Goal: Task Accomplishment & Management: Use online tool/utility

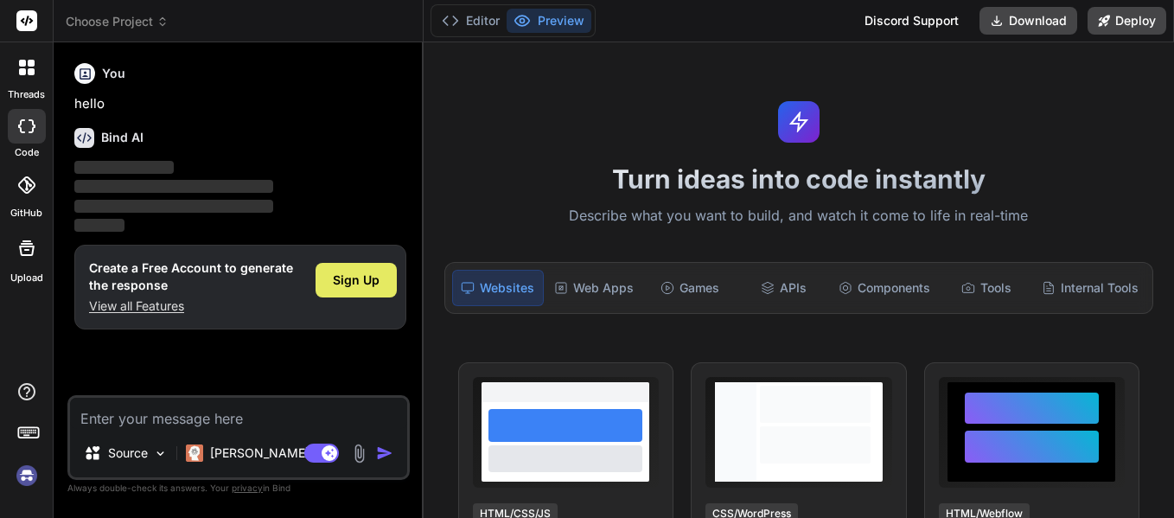
click at [340, 281] on span "Sign Up" at bounding box center [356, 280] width 47 height 17
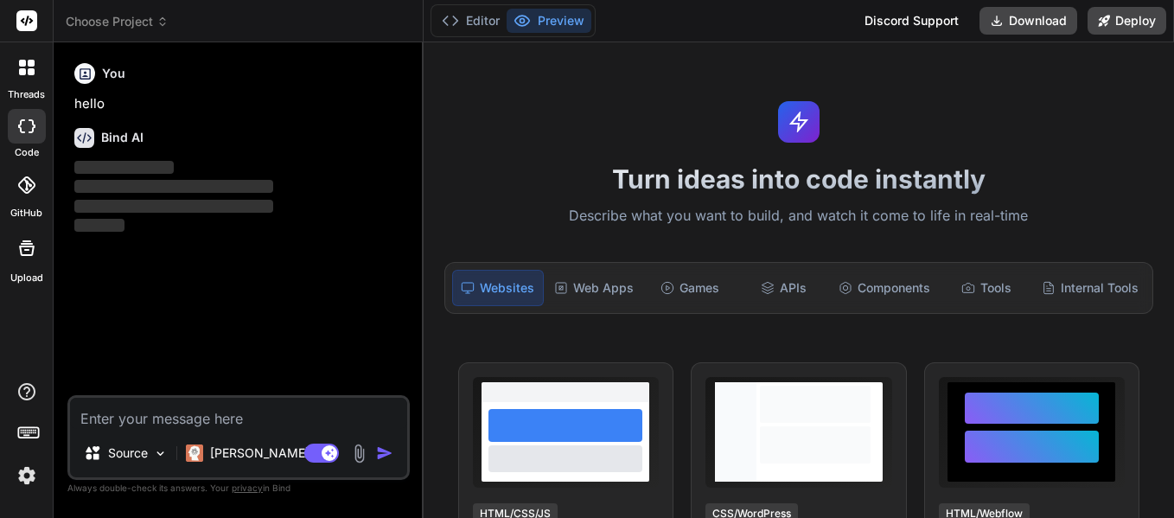
click at [20, 69] on icon at bounding box center [22, 71] width 7 height 7
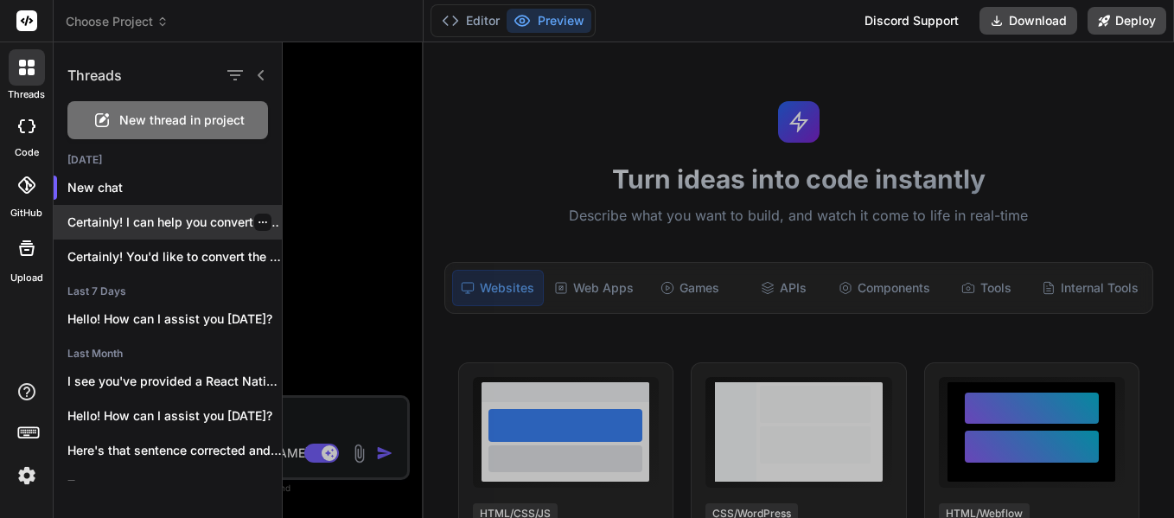
scroll to position [33, 0]
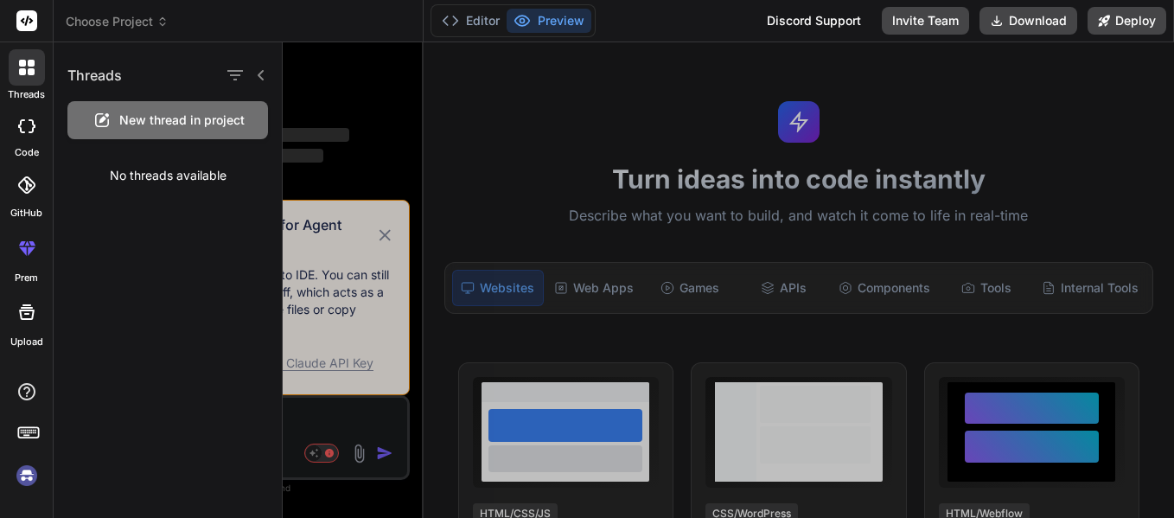
click at [396, 232] on div at bounding box center [729, 280] width 892 height 476
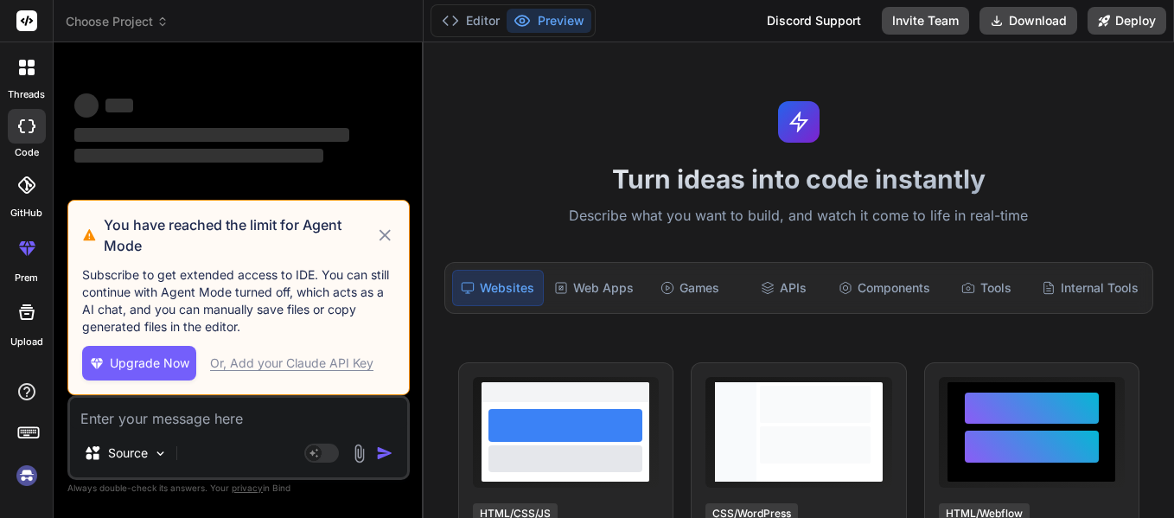
click at [320, 362] on div "Or, Add your Claude API Key" at bounding box center [291, 363] width 163 height 17
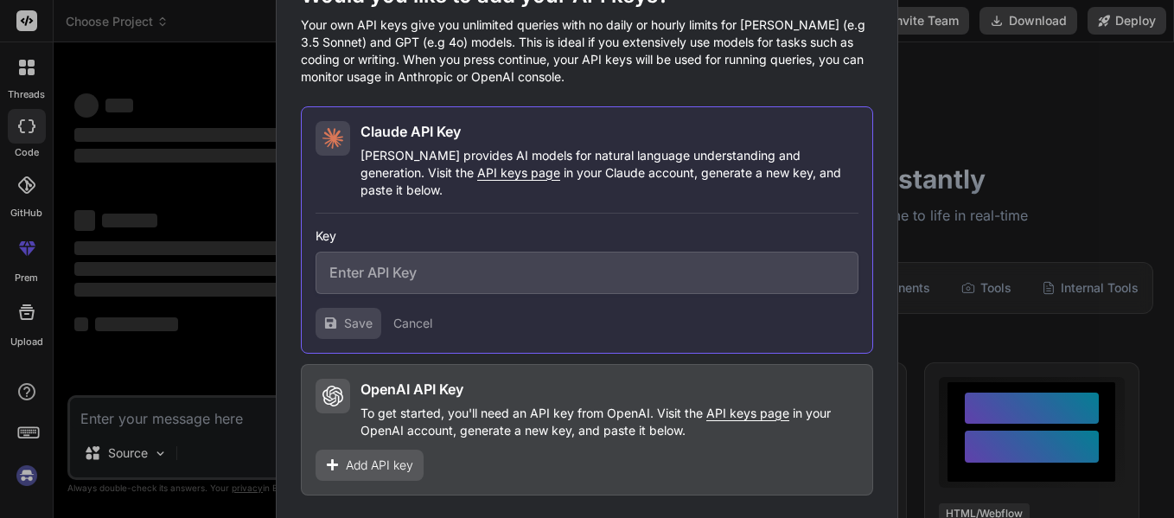
click at [202, 175] on div "Would you like to add your API keys? Your own API keys give you unlimited queri…" at bounding box center [587, 259] width 1174 height 518
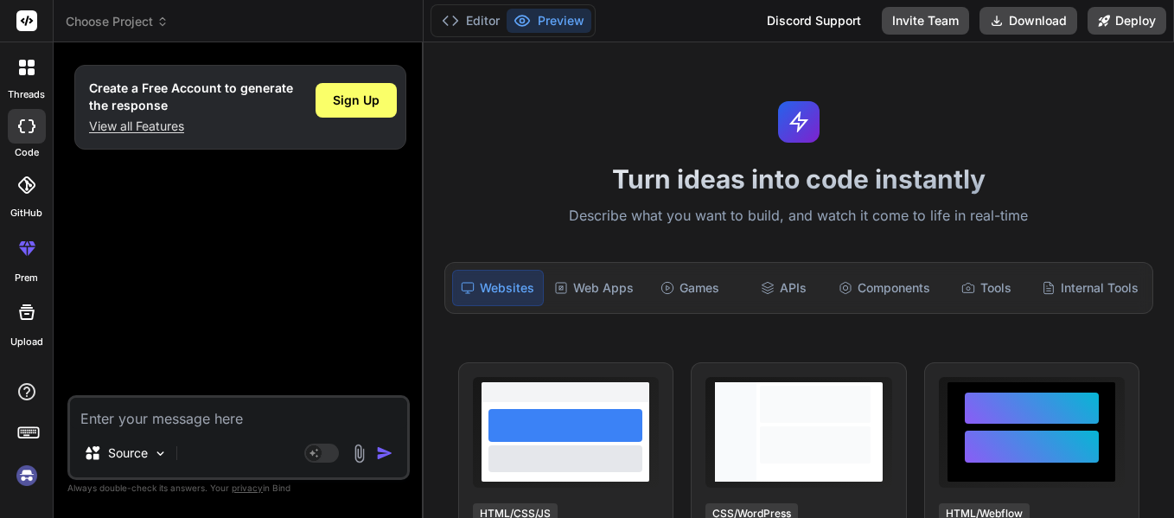
click at [346, 196] on div "Create a Free Account to generate the response View all Features Sign Up" at bounding box center [240, 225] width 339 height 339
click at [358, 110] on div "Sign Up" at bounding box center [356, 100] width 81 height 35
click at [276, 295] on div "Create a Free Account to generate the response View all Features Sign Up" at bounding box center [240, 225] width 339 height 339
click at [43, 82] on div at bounding box center [27, 67] width 36 height 36
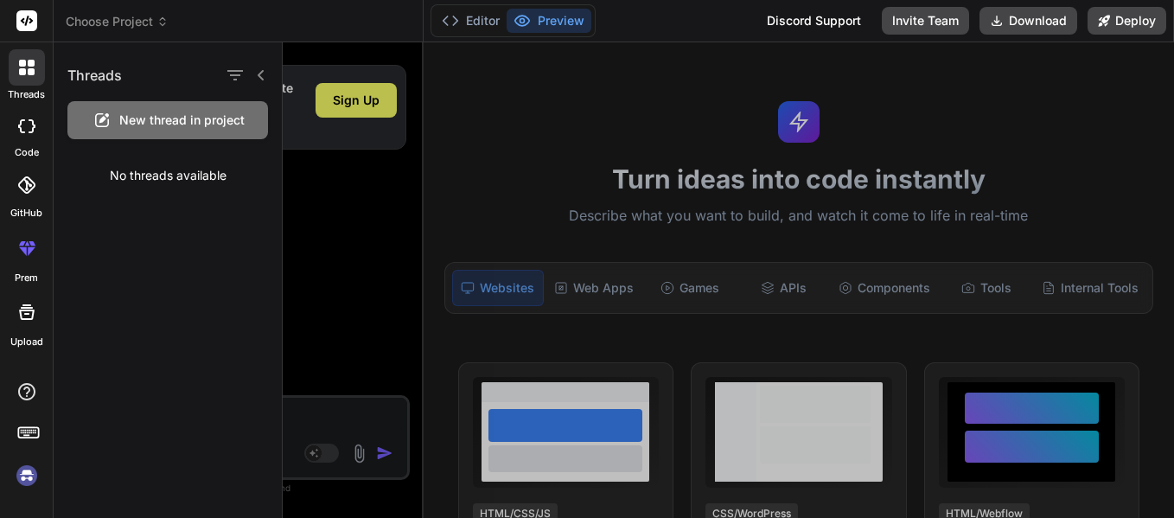
click at [362, 88] on div at bounding box center [729, 280] width 892 height 476
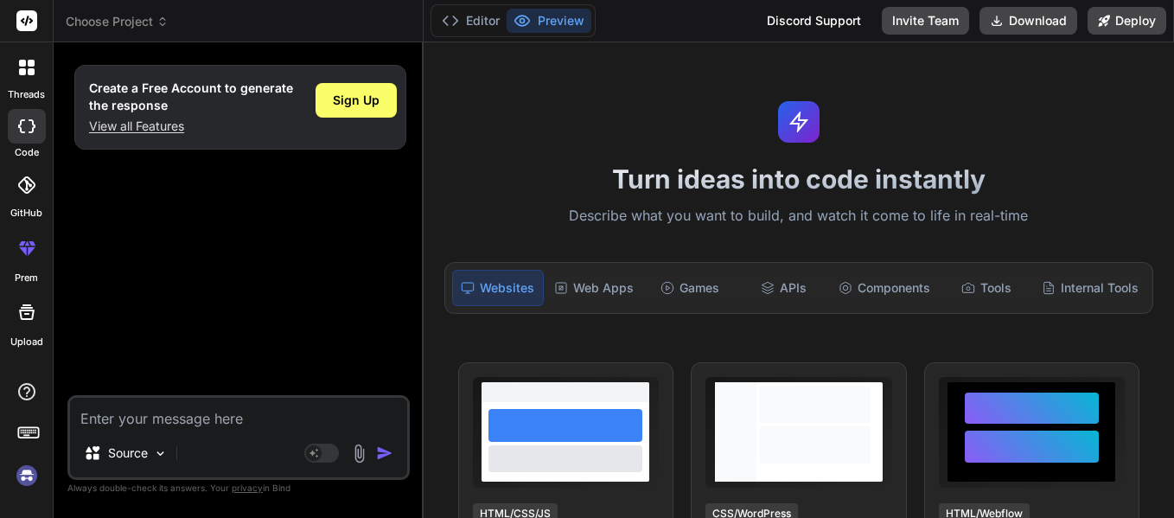
click at [365, 99] on span "Sign Up" at bounding box center [356, 100] width 47 height 17
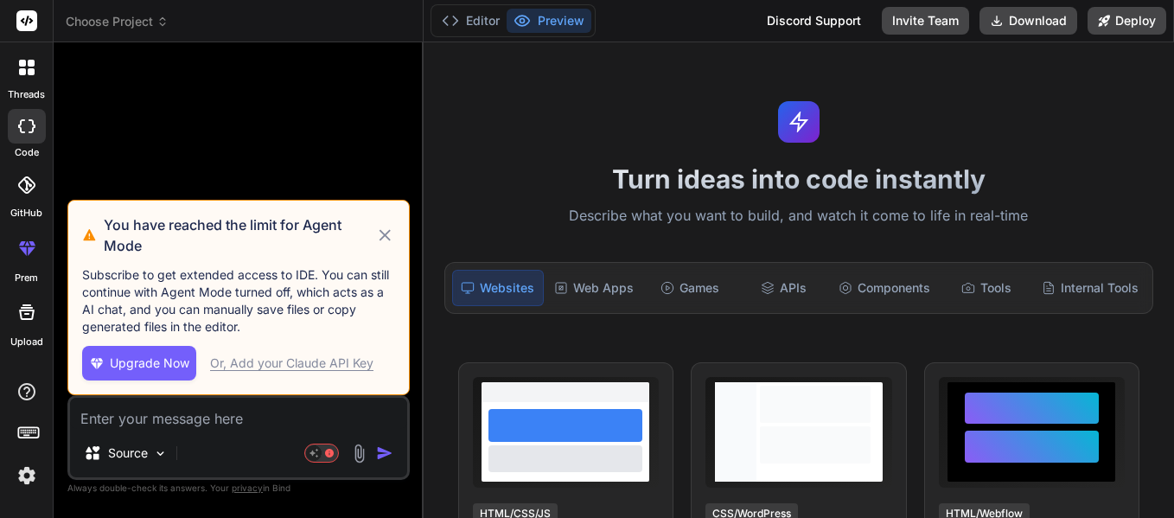
click at [390, 238] on icon at bounding box center [385, 235] width 20 height 21
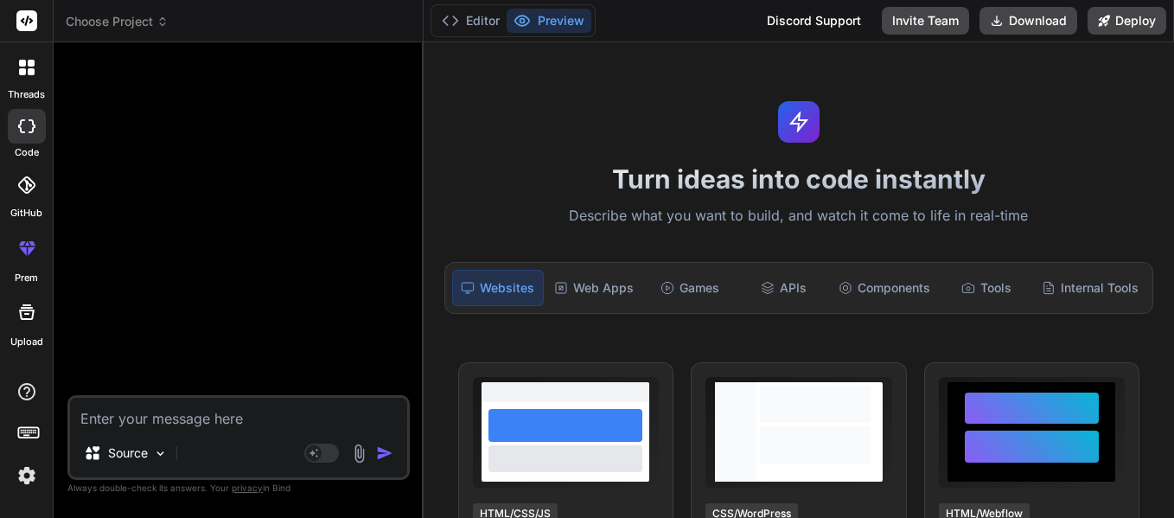
click at [40, 61] on div at bounding box center [27, 67] width 36 height 36
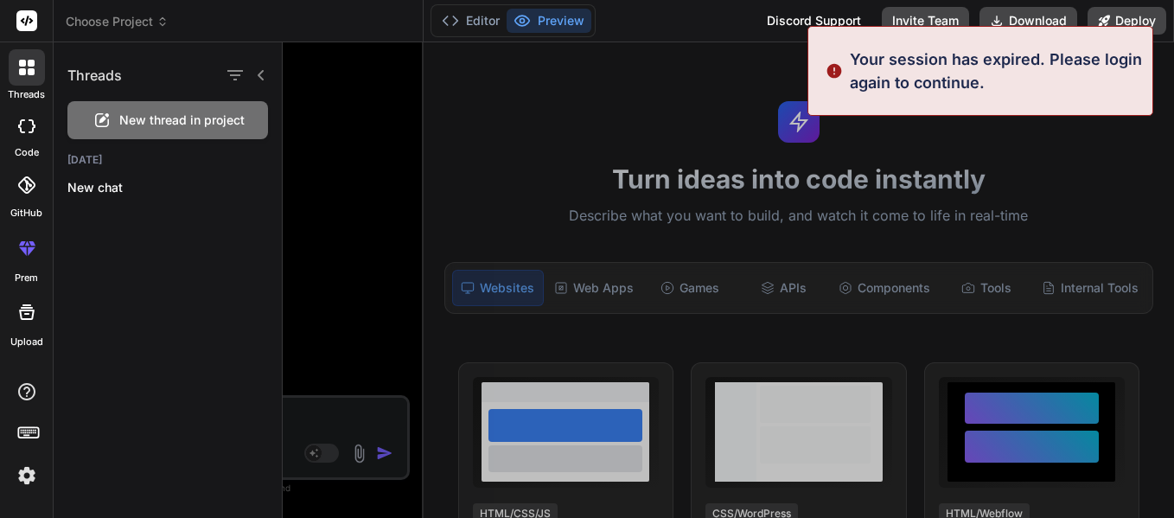
type textarea "x"
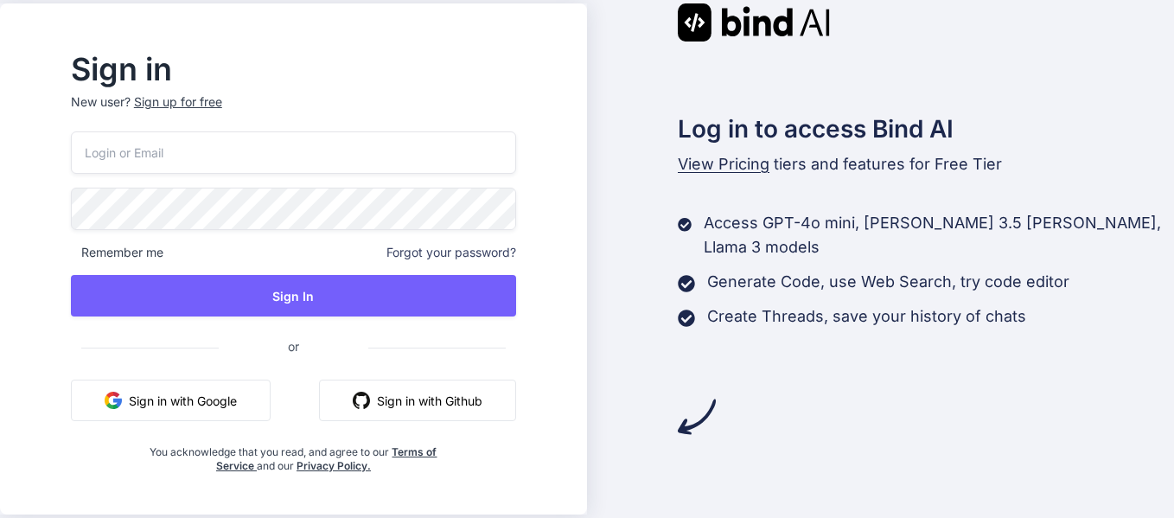
click at [287, 154] on input "email" at bounding box center [293, 152] width 445 height 42
type input "[EMAIL_ADDRESS][DOMAIN_NAME]"
click at [196, 184] on div "[EMAIL_ADDRESS][DOMAIN_NAME] Remember me Forgot your password? Sign In or Sign …" at bounding box center [293, 302] width 445 height 342
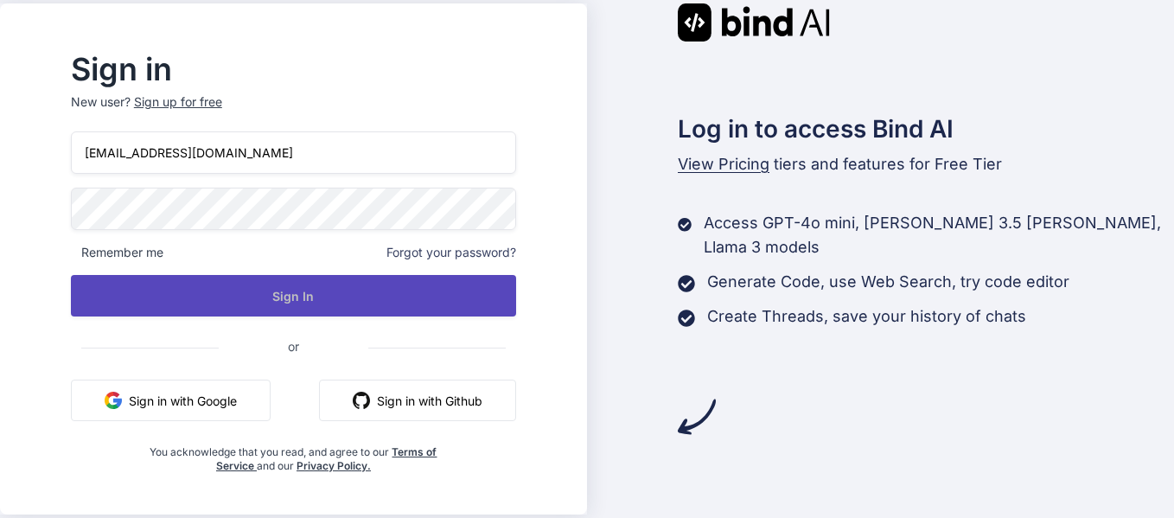
click at [301, 312] on button "Sign In" at bounding box center [293, 296] width 445 height 42
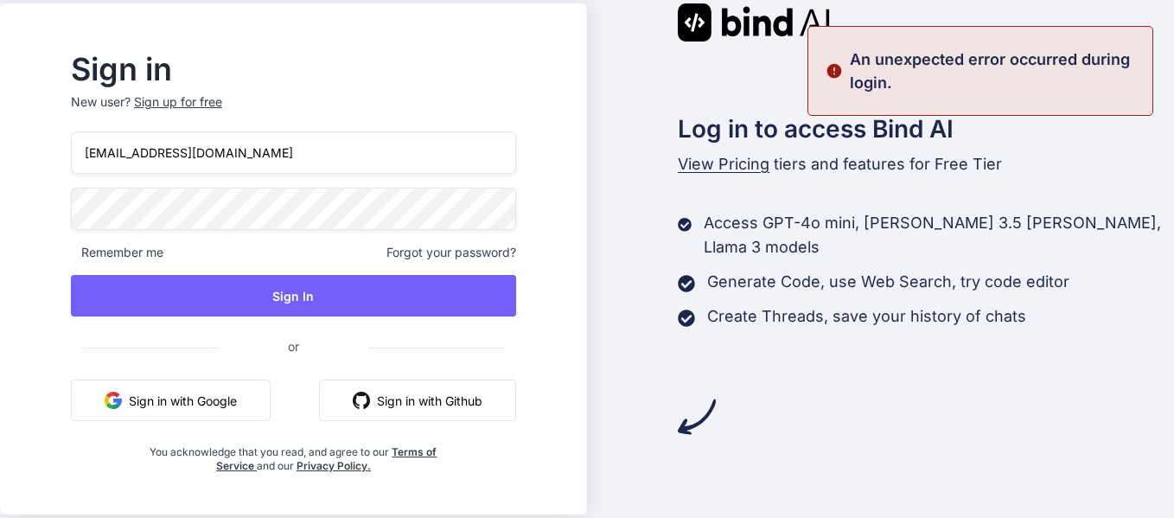
click at [2, 211] on div "Sign in New user? Sign up for free vyshnaviindana280@gmail.com Remember me Forg…" at bounding box center [587, 259] width 1174 height 518
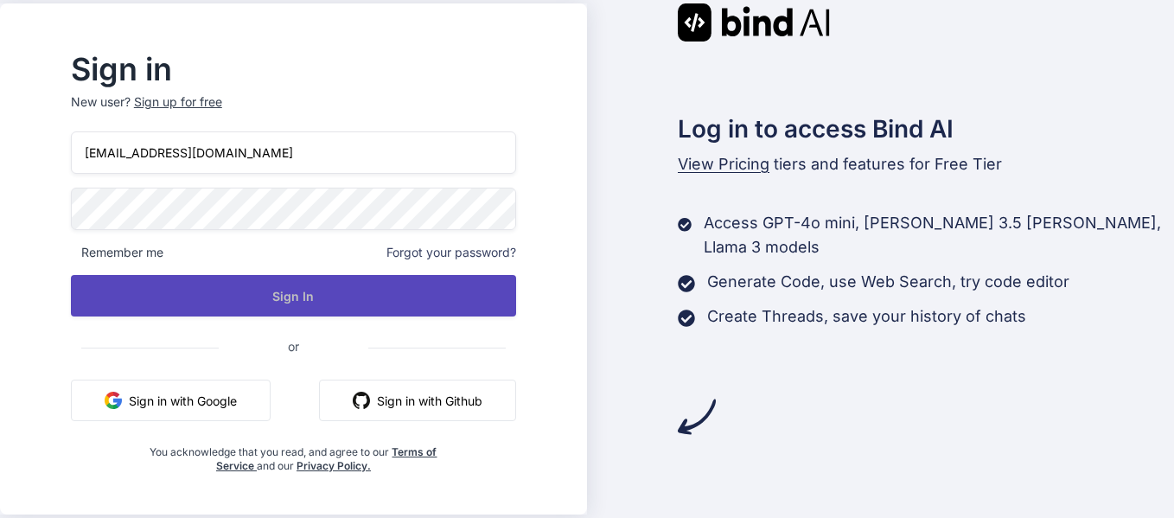
click at [215, 307] on button "Sign In" at bounding box center [293, 296] width 445 height 42
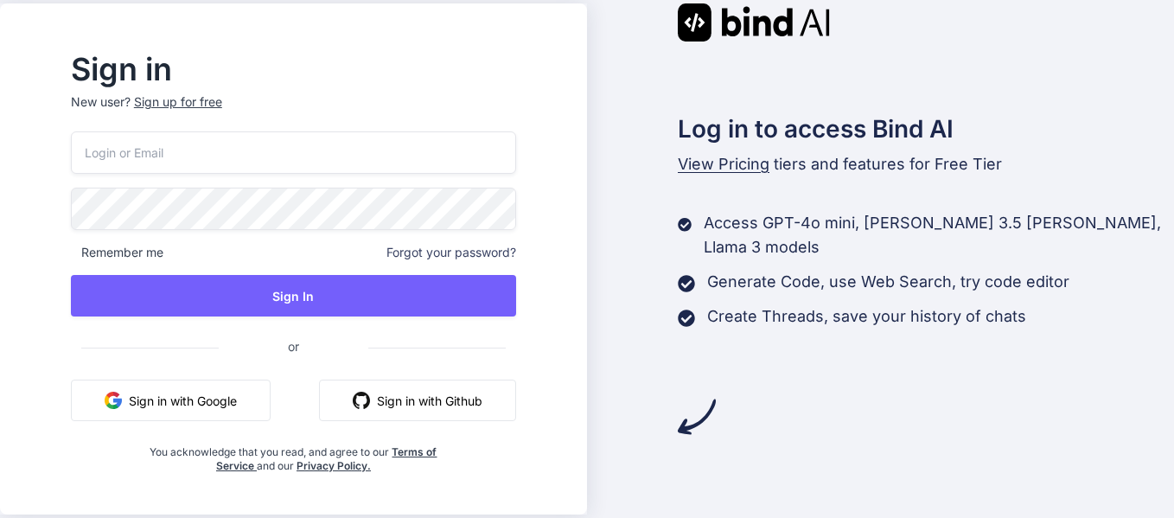
click at [369, 138] on input "email" at bounding box center [293, 152] width 445 height 42
type input "vyshnaviindana280@gmail.com"
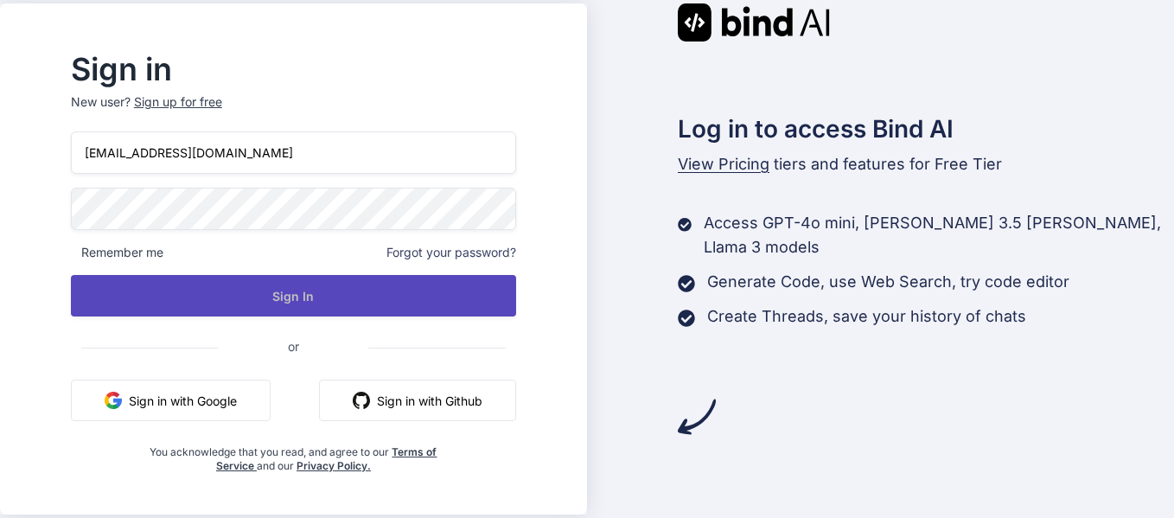
click at [218, 291] on button "Sign In" at bounding box center [293, 296] width 445 height 42
